Goal: Information Seeking & Learning: Learn about a topic

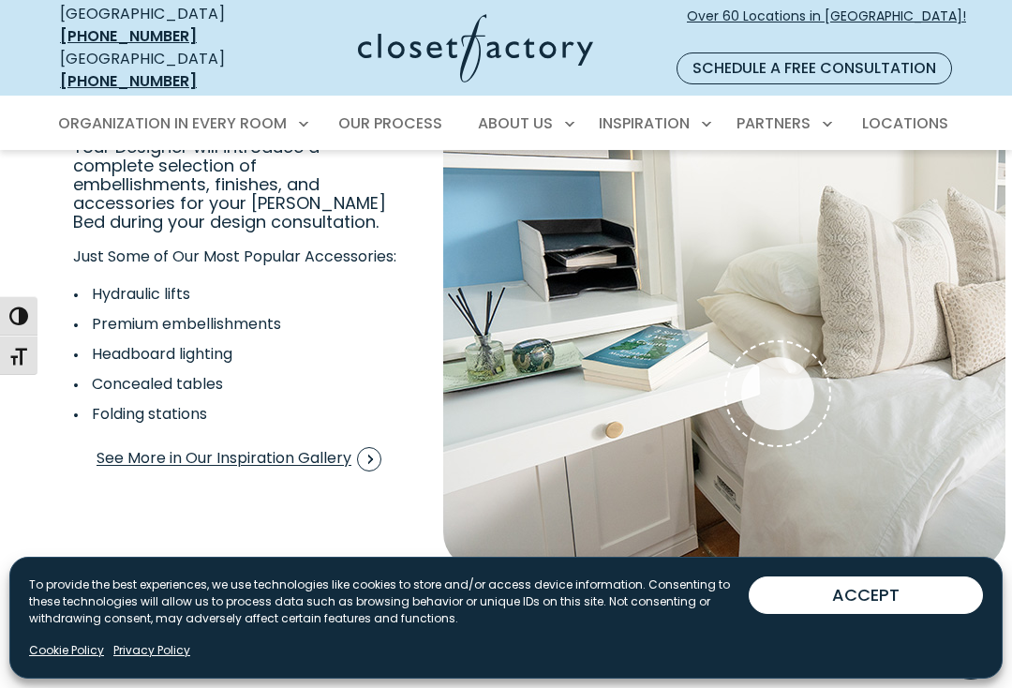
scroll to position [3299, 0]
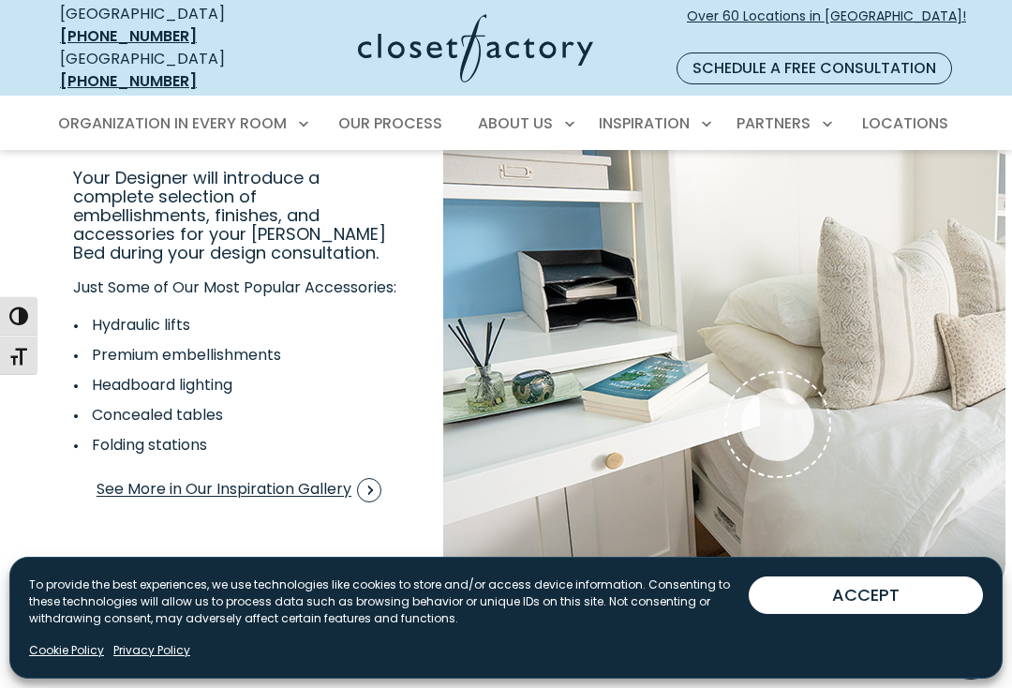
click at [913, 364] on img "Interactive Gallery" at bounding box center [724, 305] width 562 height 590
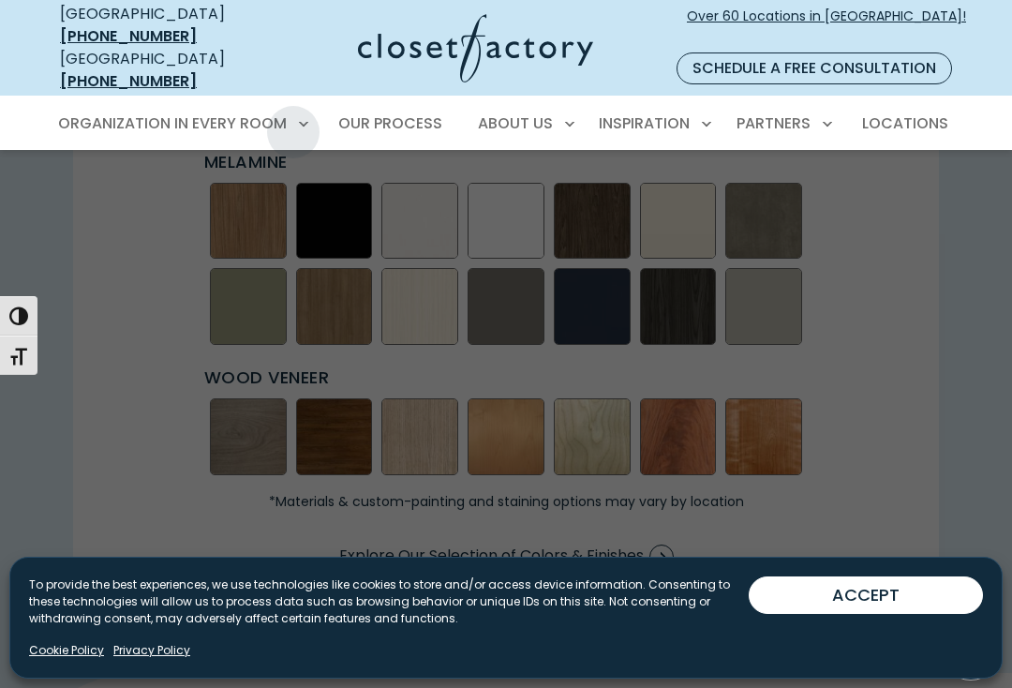
scroll to position [15, 0]
click at [129, 338] on span "Wall Beds" at bounding box center [102, 347] width 69 height 19
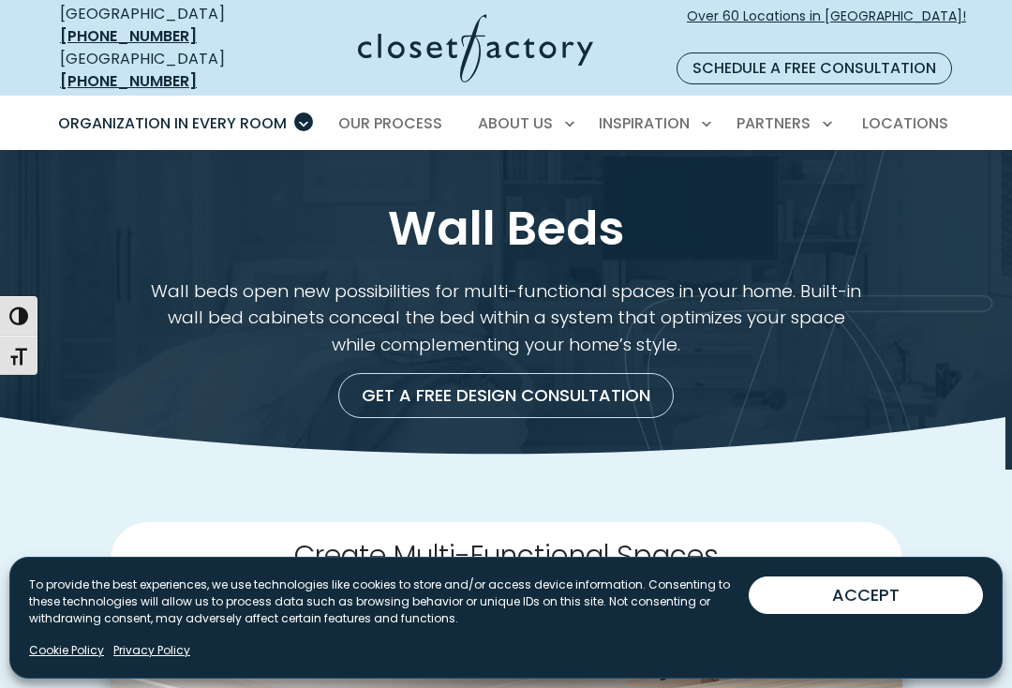
click at [944, 377] on div "Get a Free Design Consultation" at bounding box center [506, 388] width 888 height 60
click at [903, 598] on button "ACCEPT" at bounding box center [866, 594] width 234 height 37
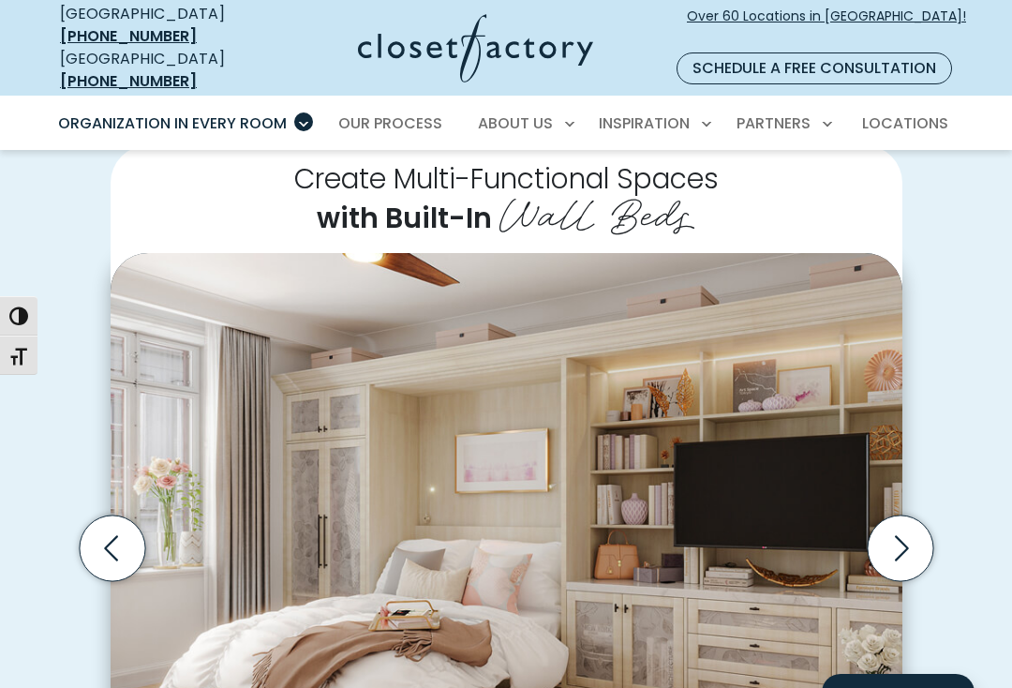
scroll to position [375, 0]
click at [899, 528] on icon "Next slide" at bounding box center [900, 550] width 66 height 66
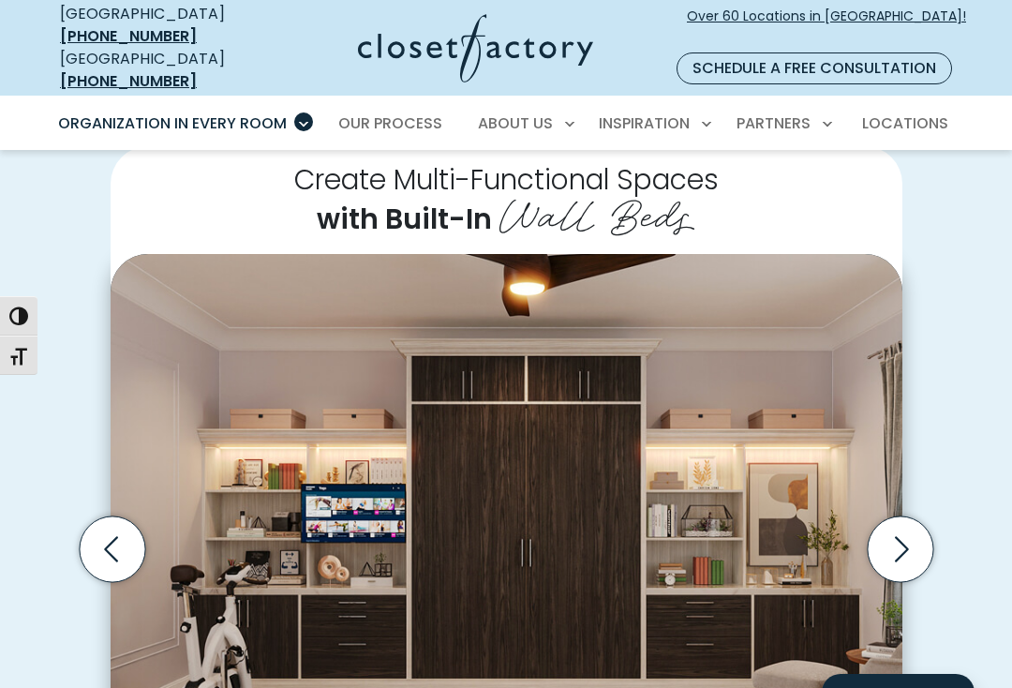
click at [908, 532] on icon "Next slide" at bounding box center [900, 549] width 66 height 66
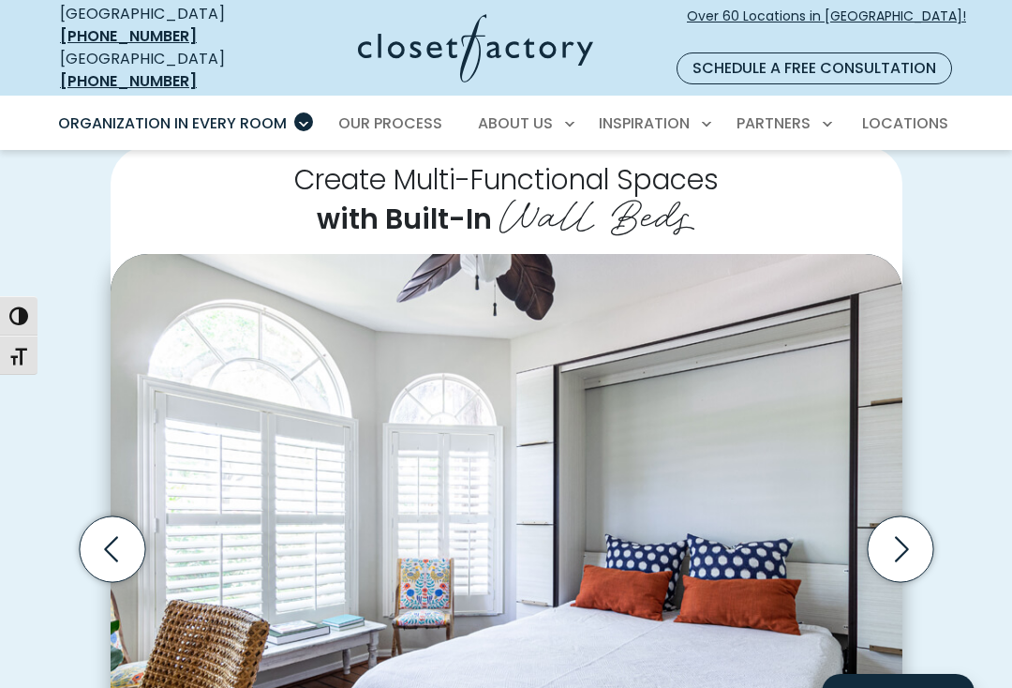
click at [912, 533] on icon "Next slide" at bounding box center [900, 549] width 66 height 66
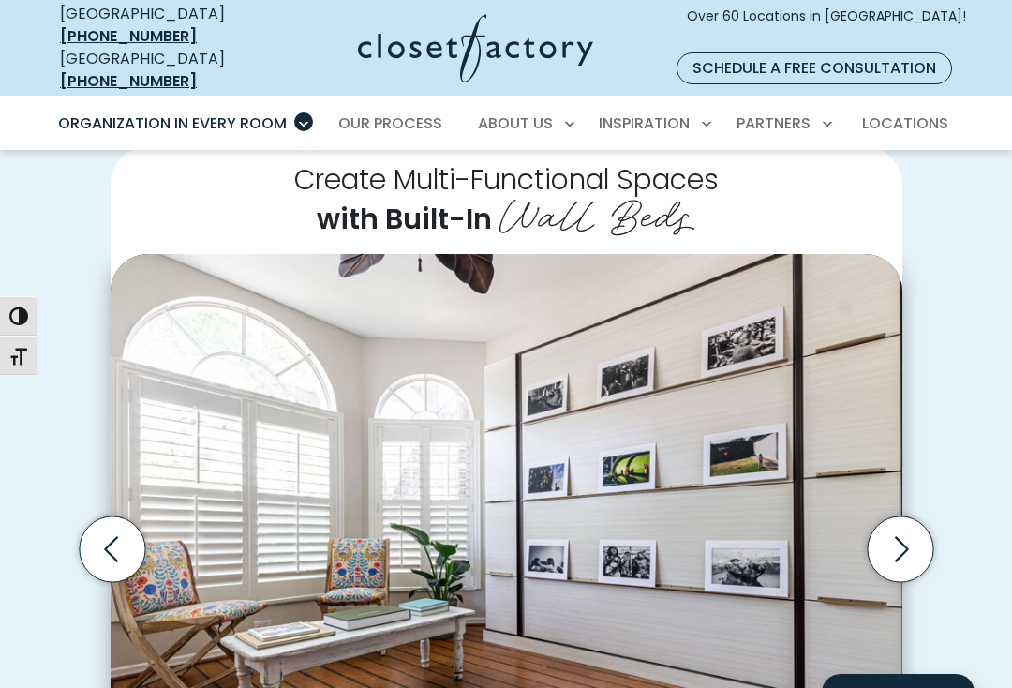
click at [913, 535] on icon "Next slide" at bounding box center [900, 549] width 66 height 66
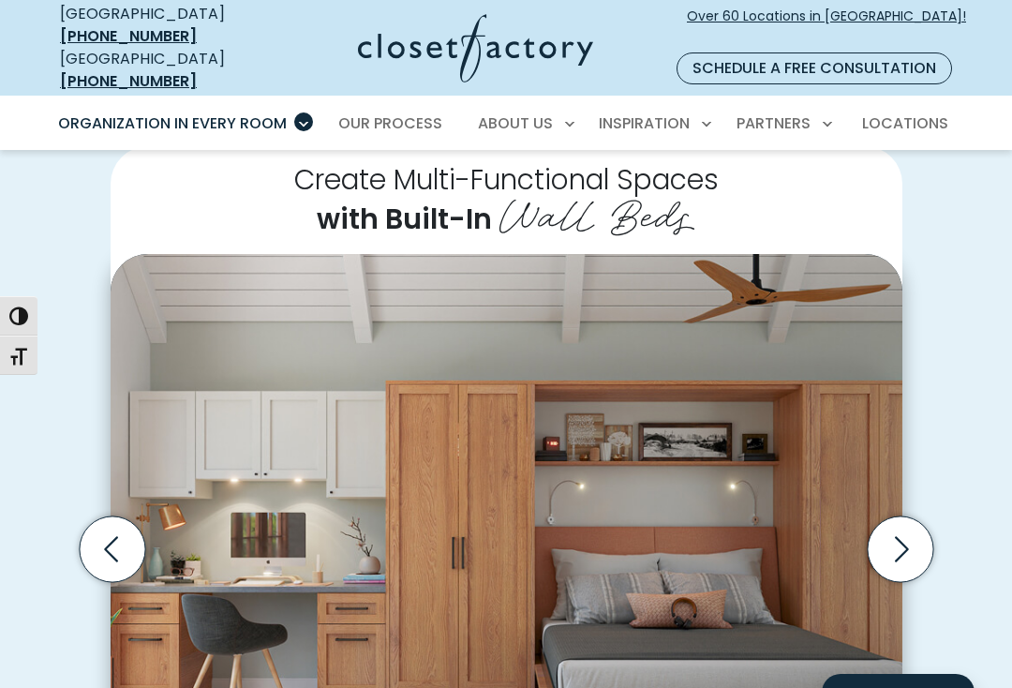
click at [911, 555] on icon "Next slide" at bounding box center [900, 549] width 66 height 66
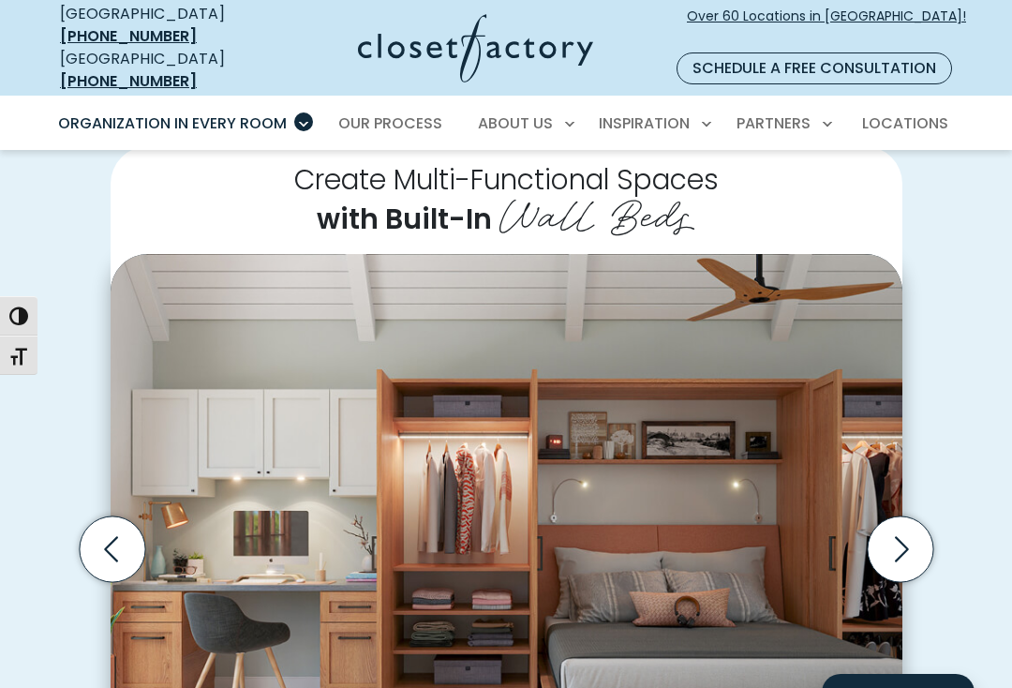
click at [905, 537] on icon "Next slide" at bounding box center [900, 549] width 66 height 66
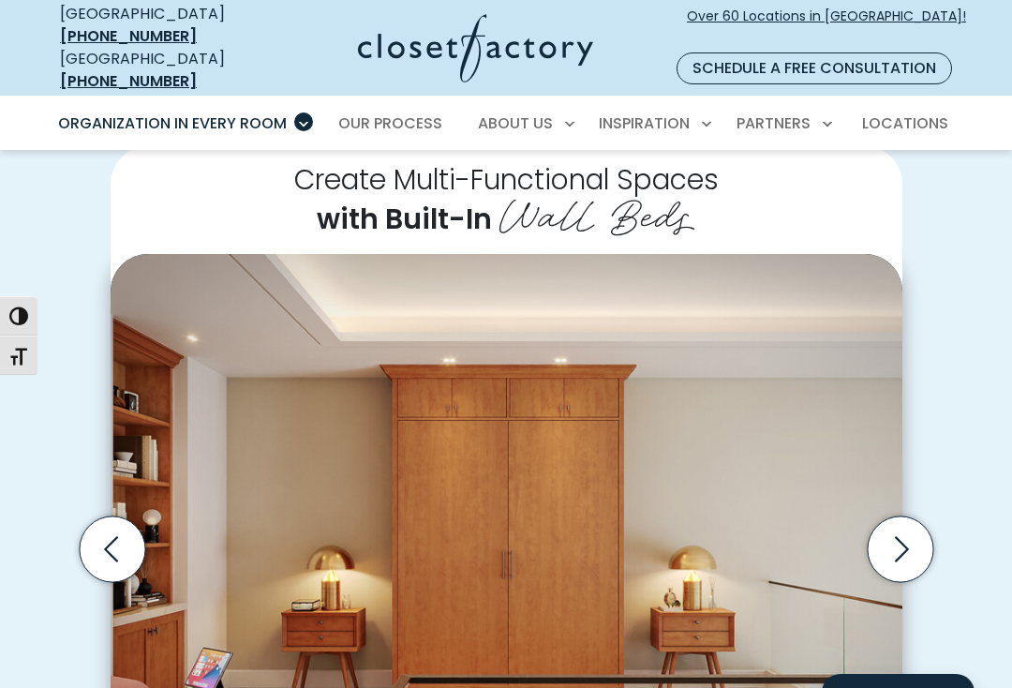
click at [919, 526] on icon "Next slide" at bounding box center [900, 549] width 66 height 66
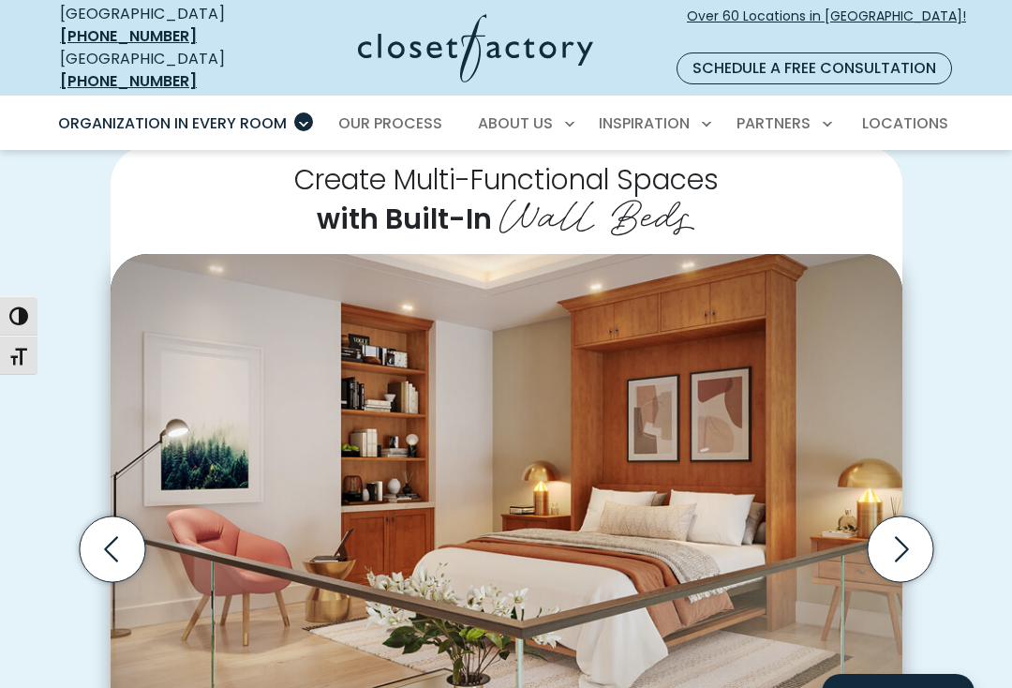
click at [898, 536] on icon "Next slide" at bounding box center [902, 548] width 14 height 25
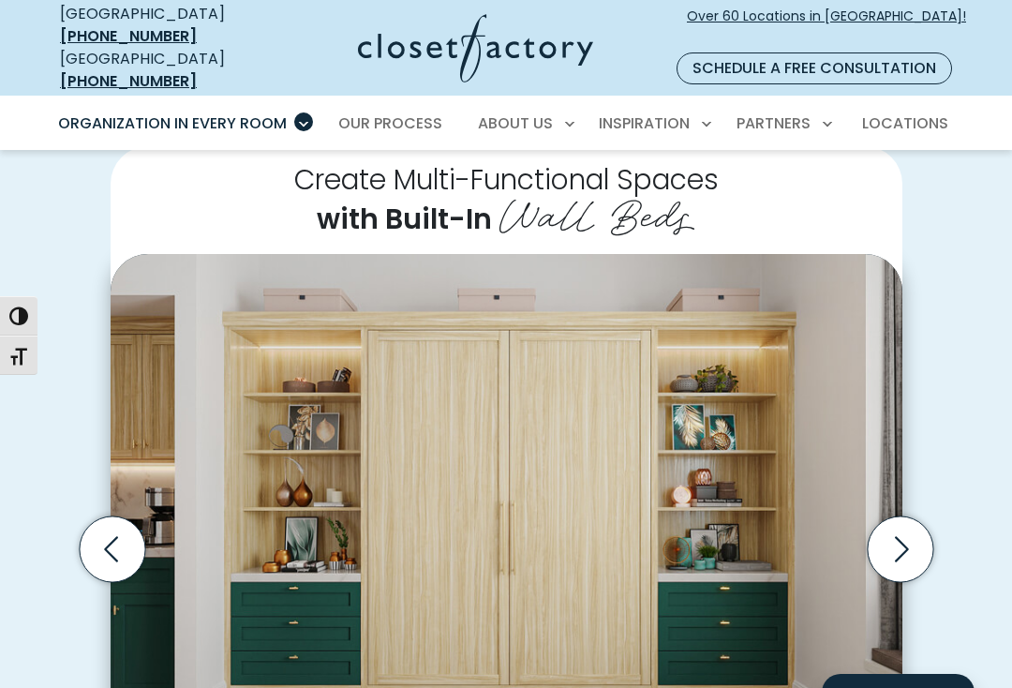
click at [896, 537] on icon "Next slide" at bounding box center [902, 548] width 14 height 25
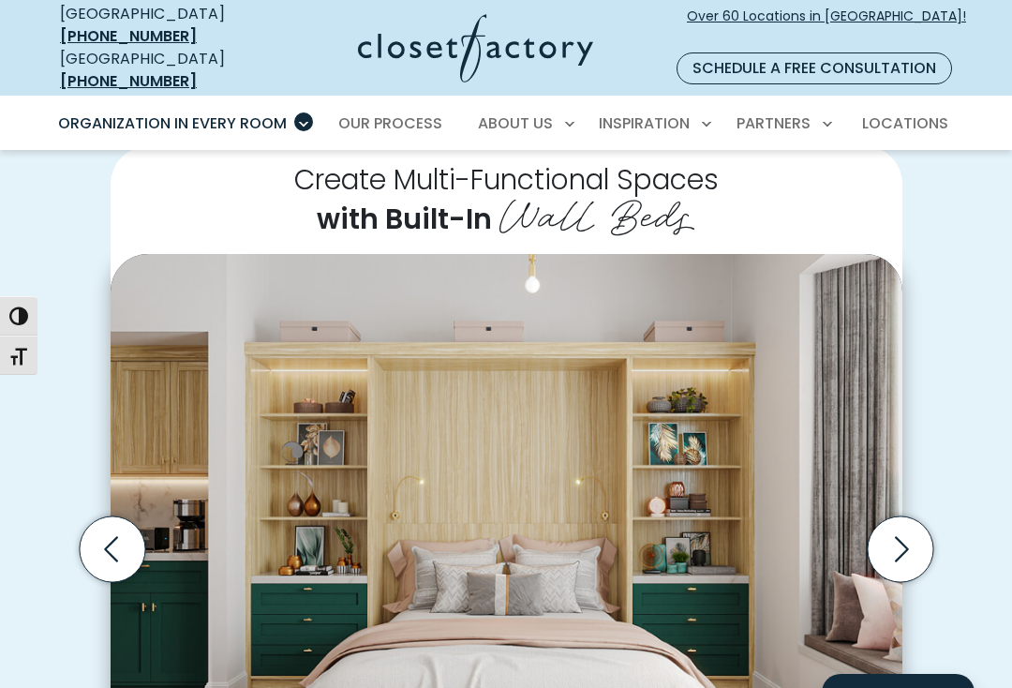
click at [905, 521] on icon "Next slide" at bounding box center [900, 549] width 66 height 66
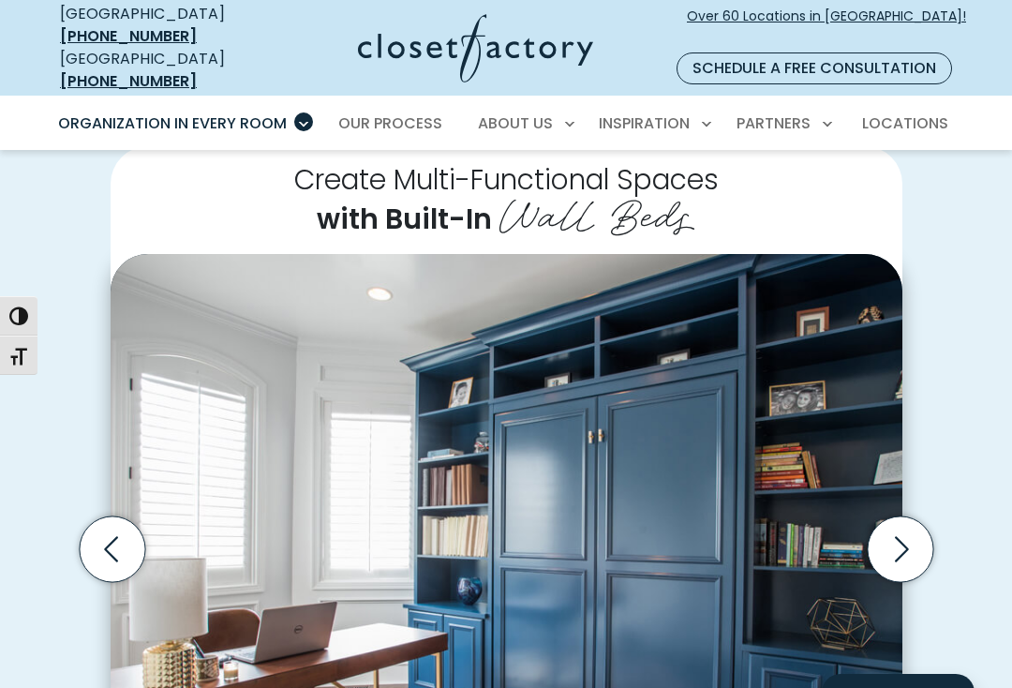
click at [905, 537] on icon "Next slide" at bounding box center [900, 549] width 66 height 66
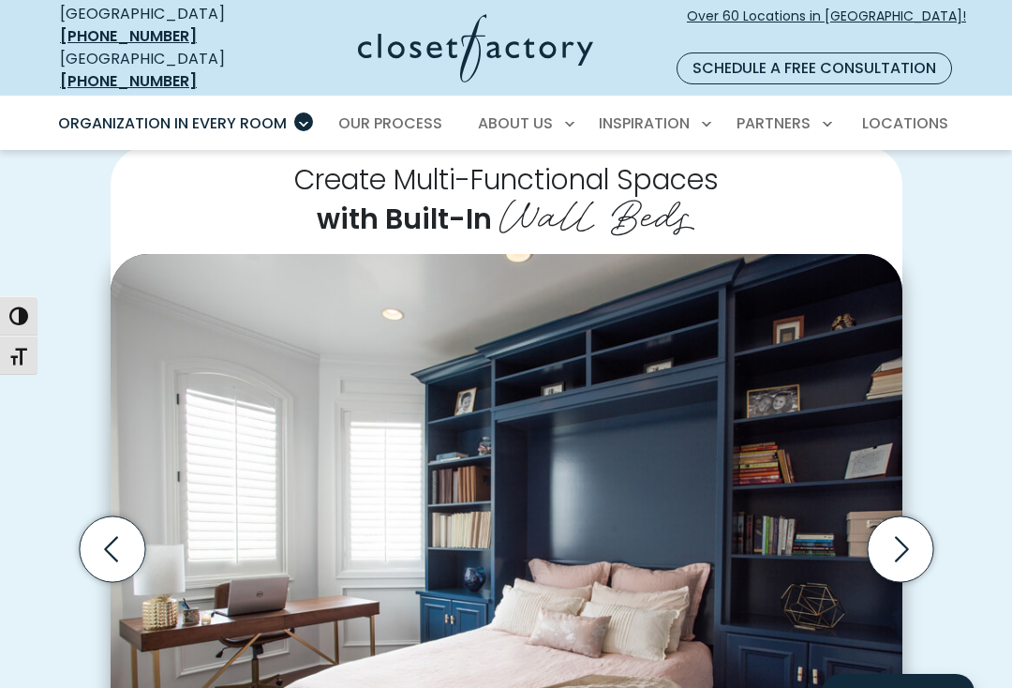
click at [915, 537] on icon "Next slide" at bounding box center [900, 549] width 66 height 66
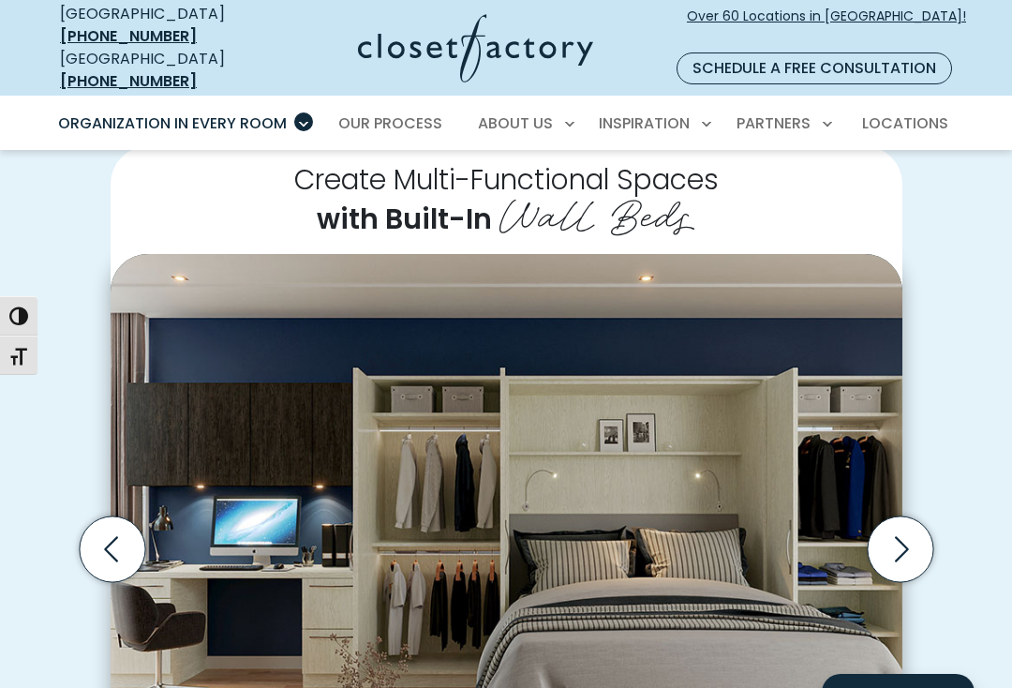
click at [916, 537] on icon "Next slide" at bounding box center [900, 549] width 66 height 66
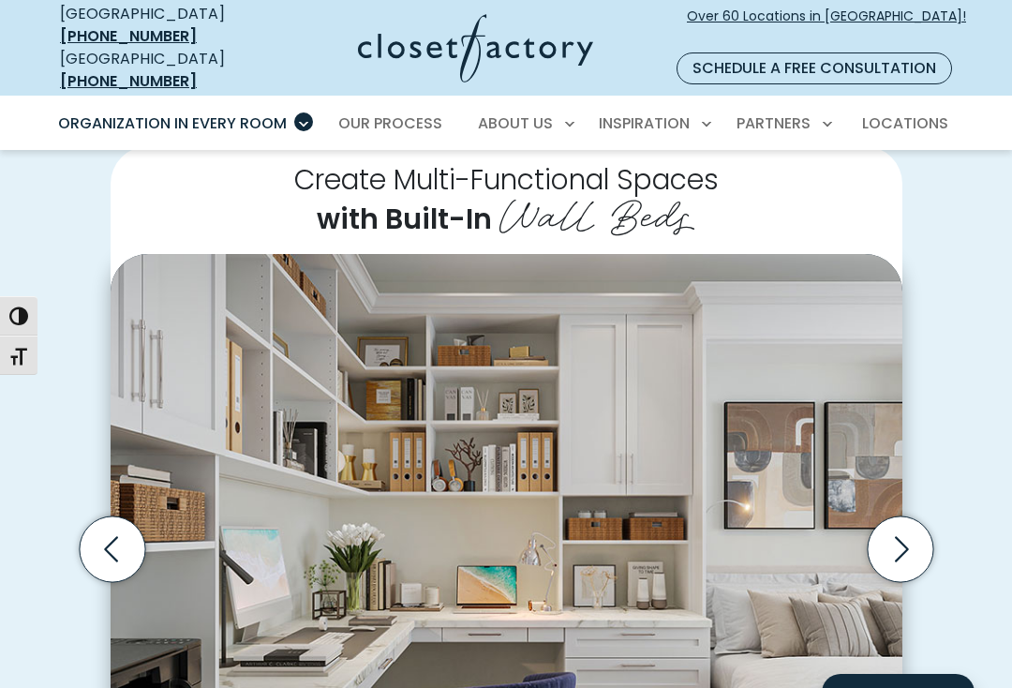
click at [916, 523] on icon "Next slide" at bounding box center [900, 549] width 66 height 66
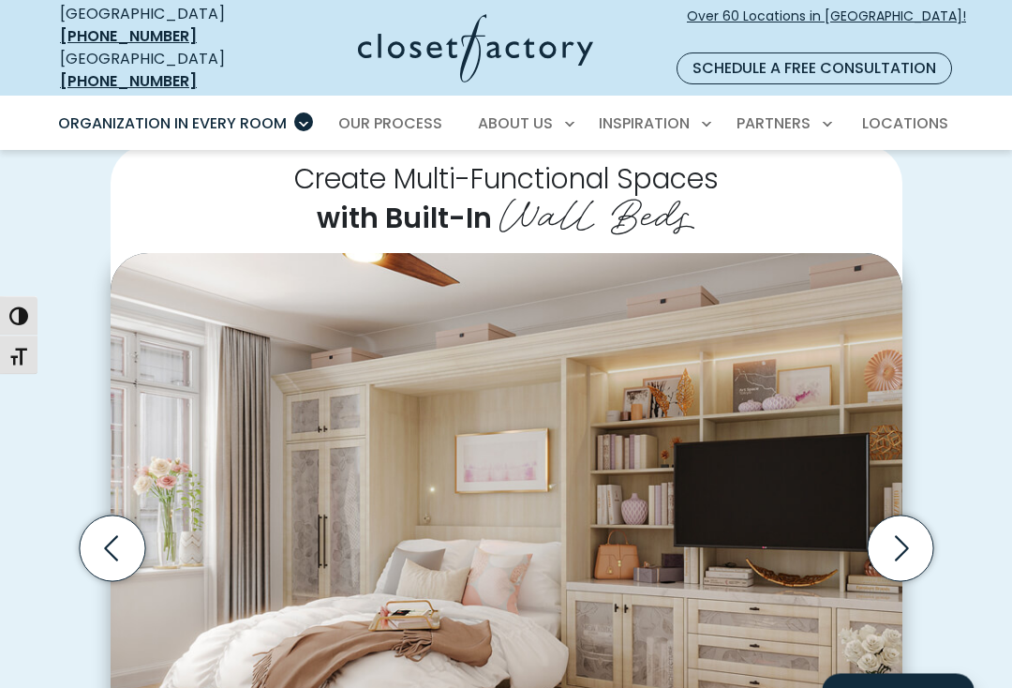
scroll to position [408, 0]
